Goal: Task Accomplishment & Management: Complete application form

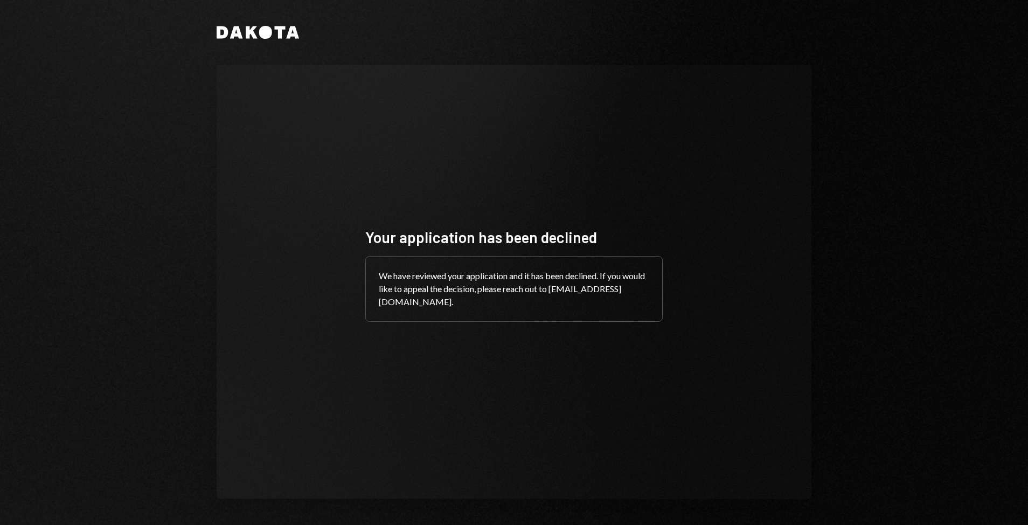
scroll to position [1, 0]
